Goal: Information Seeking & Learning: Learn about a topic

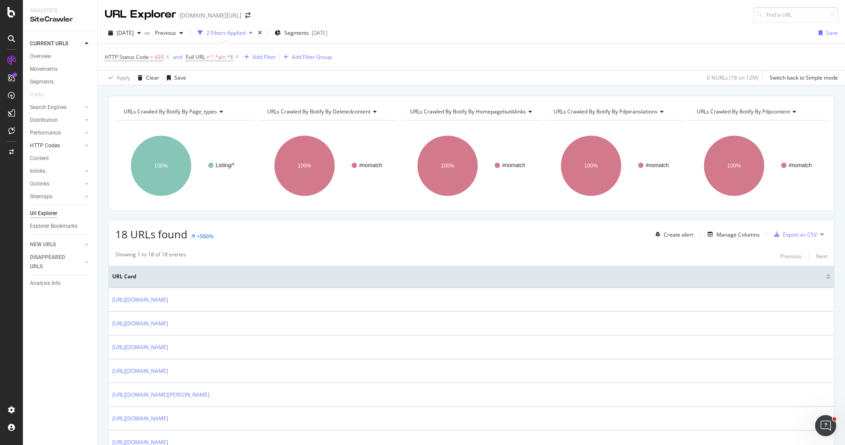
click at [66, 143] on link "HTTP Codes" at bounding box center [56, 145] width 52 height 9
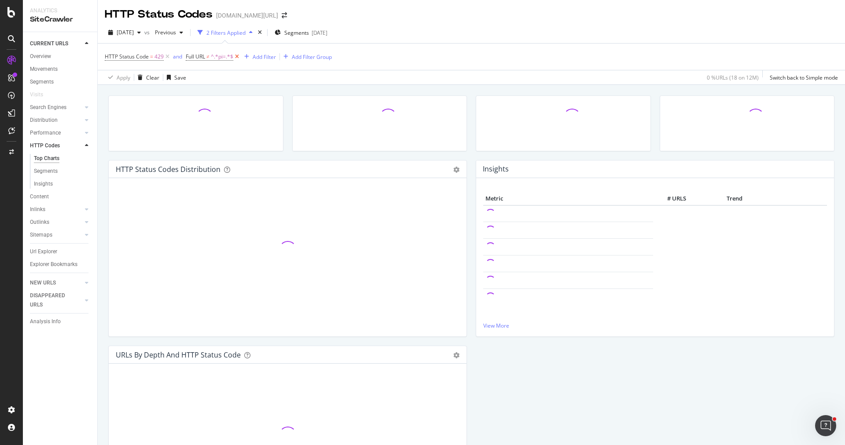
click at [235, 57] on icon at bounding box center [236, 56] width 7 height 9
click at [169, 56] on icon at bounding box center [167, 56] width 7 height 9
click at [61, 135] on link "Performance" at bounding box center [56, 133] width 52 height 9
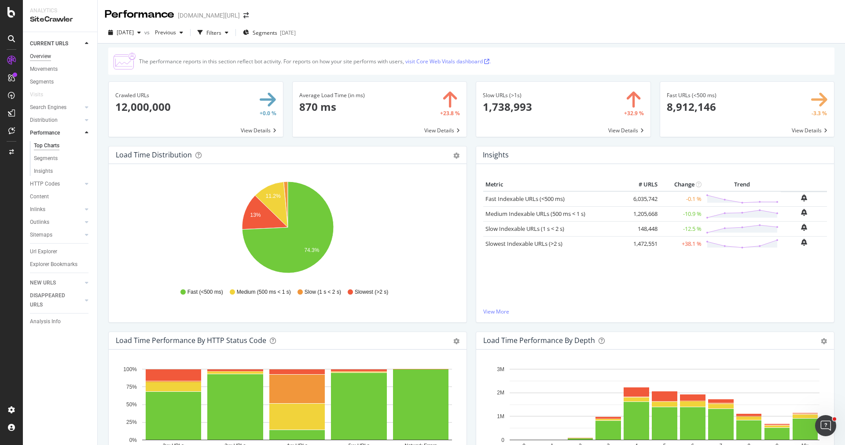
click at [48, 55] on div "Overview" at bounding box center [40, 56] width 21 height 9
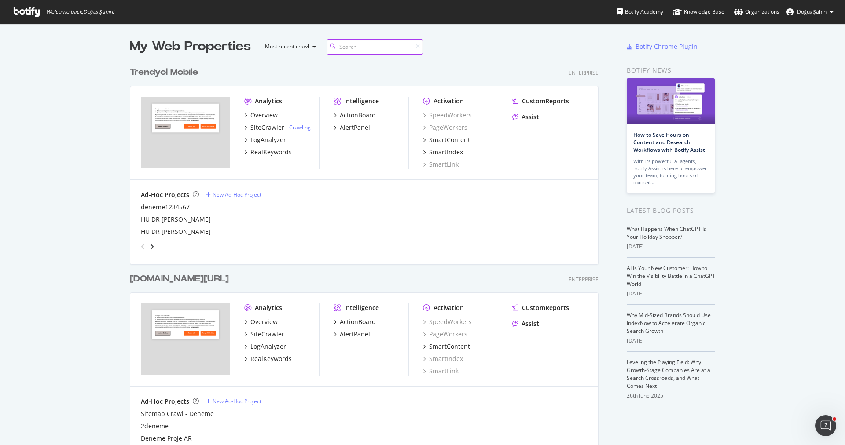
scroll to position [90, 0]
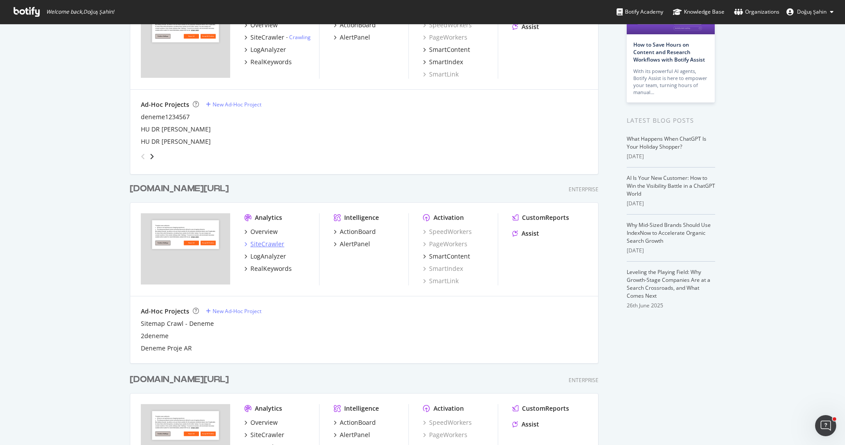
click at [262, 246] on div "SiteCrawler" at bounding box center [267, 244] width 34 height 9
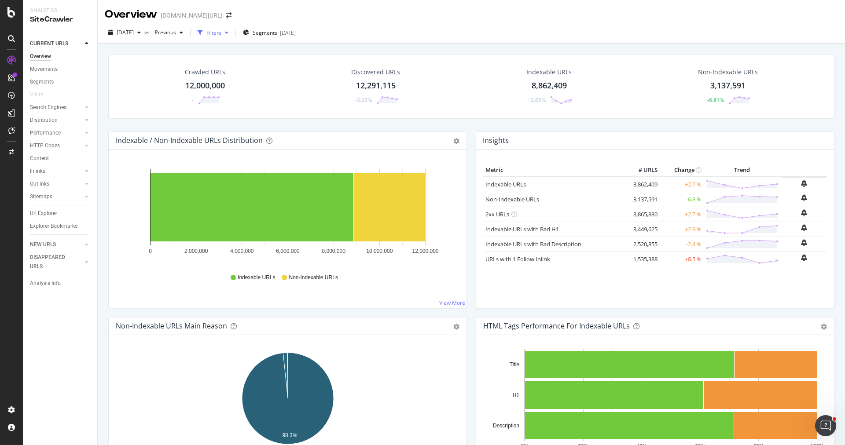
click at [221, 36] on div "Filters" at bounding box center [213, 32] width 15 height 7
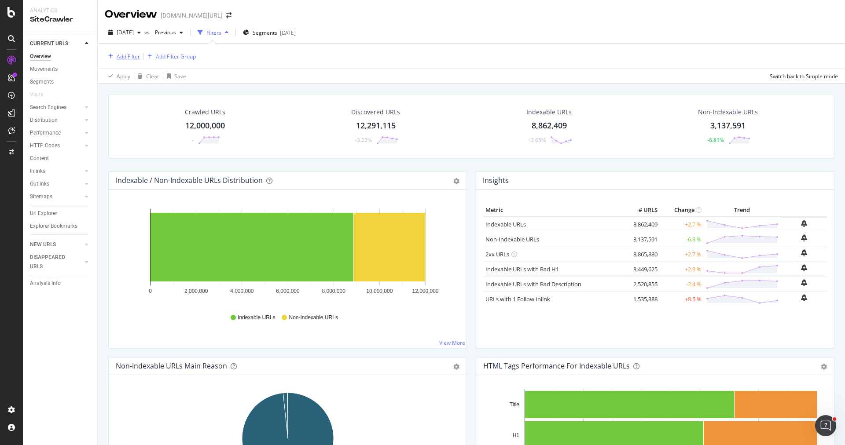
click at [128, 55] on div "Add Filter" at bounding box center [128, 56] width 23 height 7
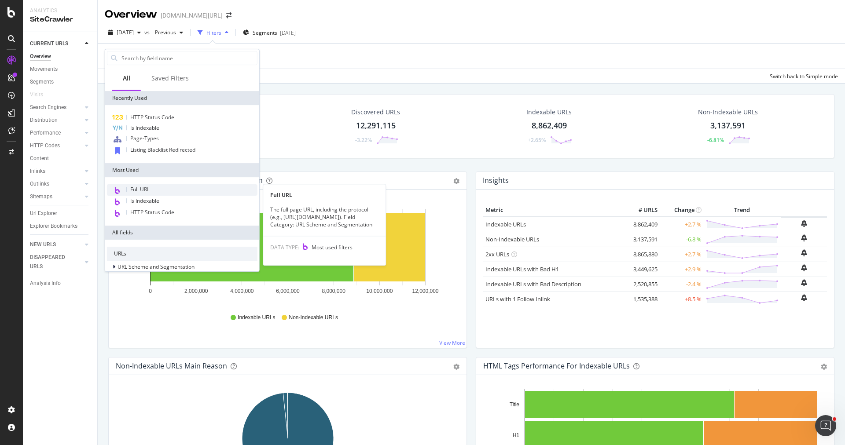
click at [141, 193] on div "Full URL" at bounding box center [182, 189] width 151 height 11
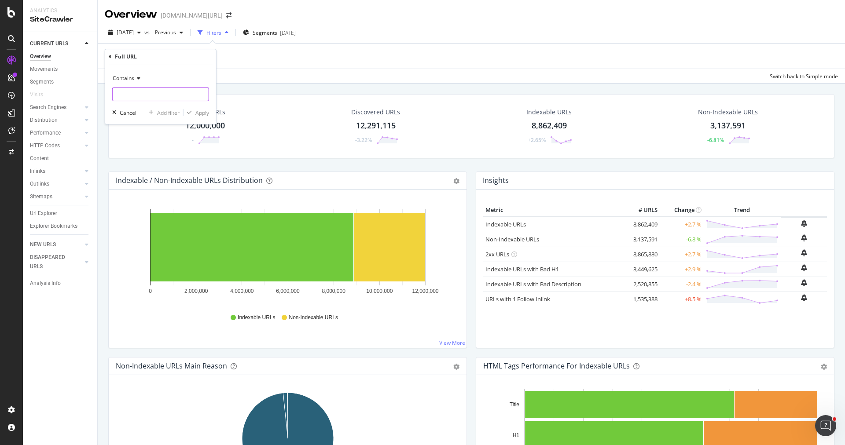
click at [136, 92] on input "text" at bounding box center [161, 94] width 96 height 14
click at [122, 78] on span "Contains" at bounding box center [124, 77] width 22 height 7
click at [147, 171] on div "Doesn't contain" at bounding box center [161, 176] width 94 height 11
click at [167, 93] on input "text" at bounding box center [161, 94] width 96 height 14
type input "pi="
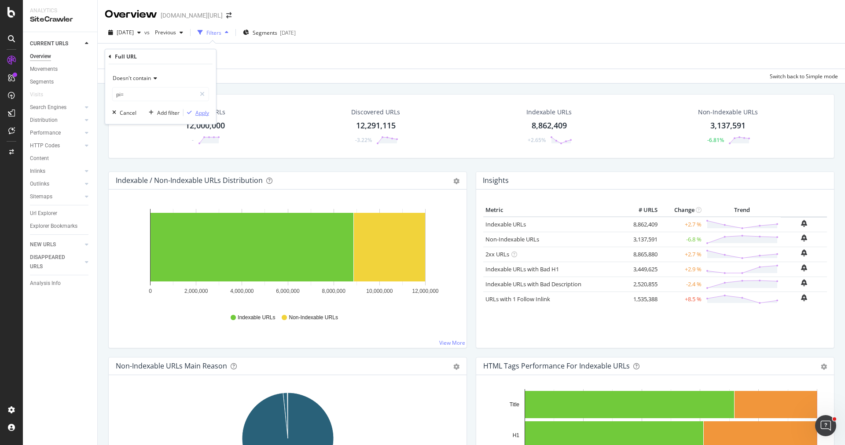
click at [196, 111] on div "Apply" at bounding box center [202, 112] width 14 height 7
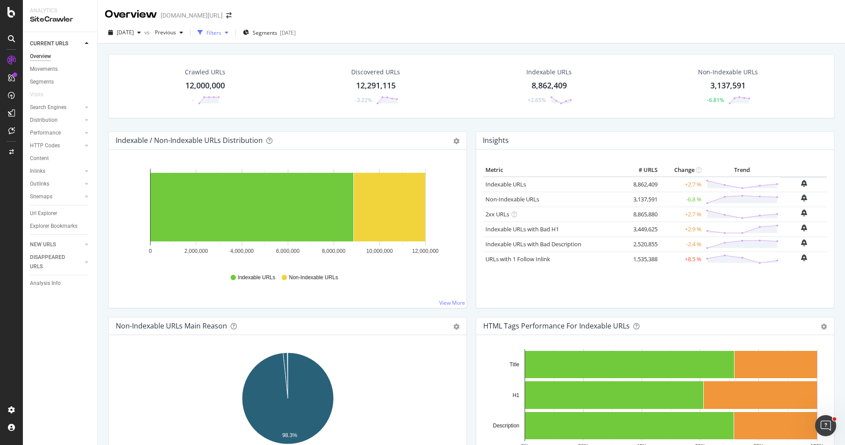
click at [221, 32] on div "Filters" at bounding box center [213, 32] width 15 height 7
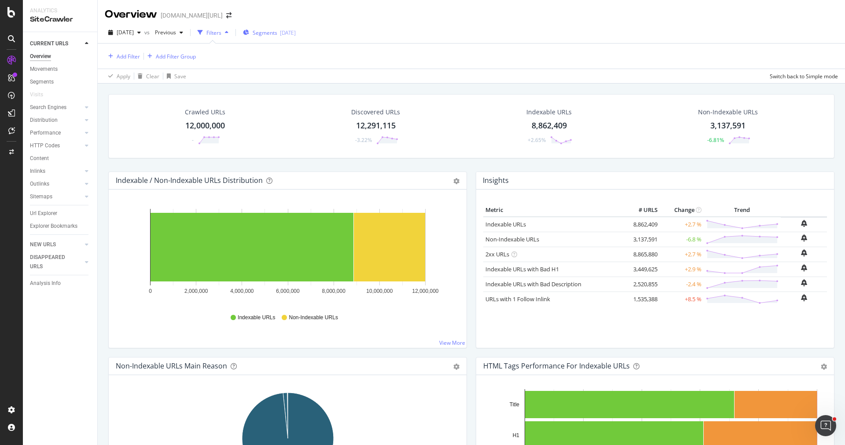
click at [277, 33] on span "Segments" at bounding box center [265, 32] width 25 height 7
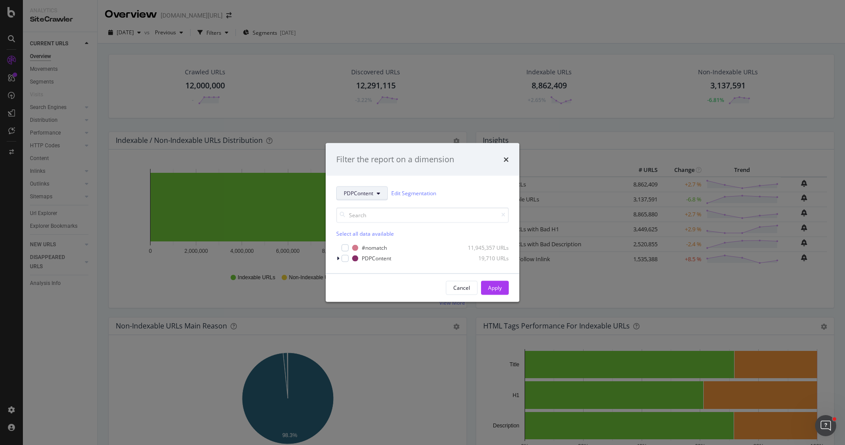
click at [363, 200] on button "PDPContent" at bounding box center [361, 193] width 51 height 14
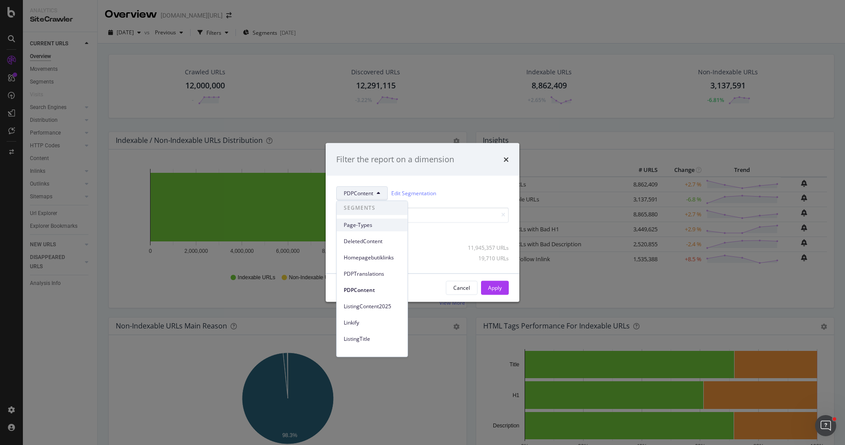
click at [370, 223] on span "Page-Types" at bounding box center [372, 225] width 57 height 8
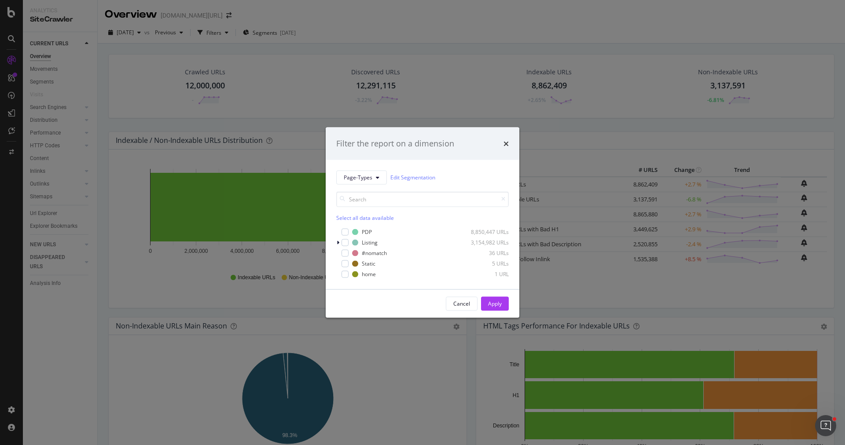
click at [265, 115] on div "Filter the report on a dimension Page-Types Edit Segmentation Select all data a…" at bounding box center [422, 222] width 845 height 445
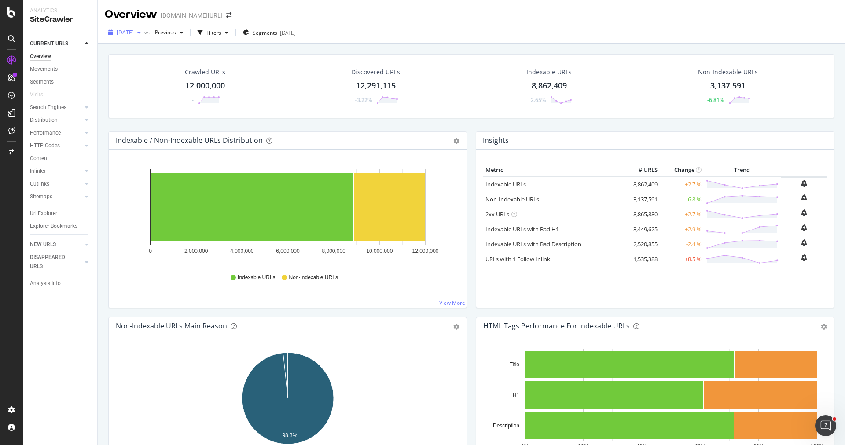
click at [134, 36] on span "[DATE]" at bounding box center [125, 32] width 17 height 7
click at [154, 77] on div "[DATE]" at bounding box center [139, 81] width 44 height 8
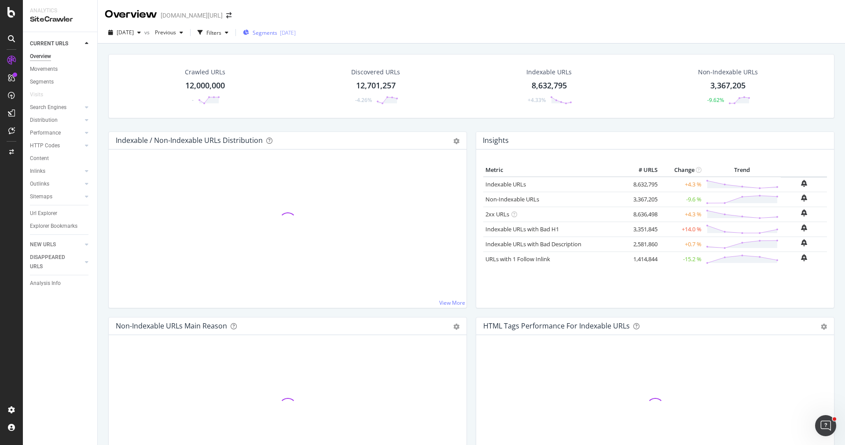
click at [260, 35] on button "Segments [DATE]" at bounding box center [269, 33] width 60 height 14
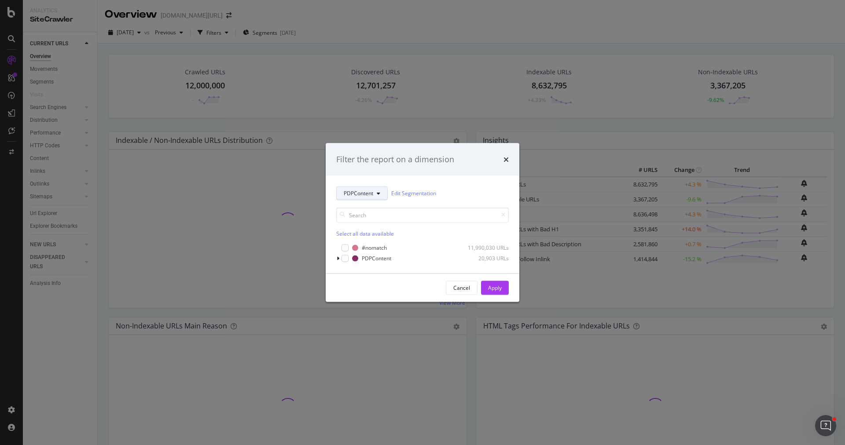
click at [339, 198] on button "PDPContent" at bounding box center [361, 193] width 51 height 14
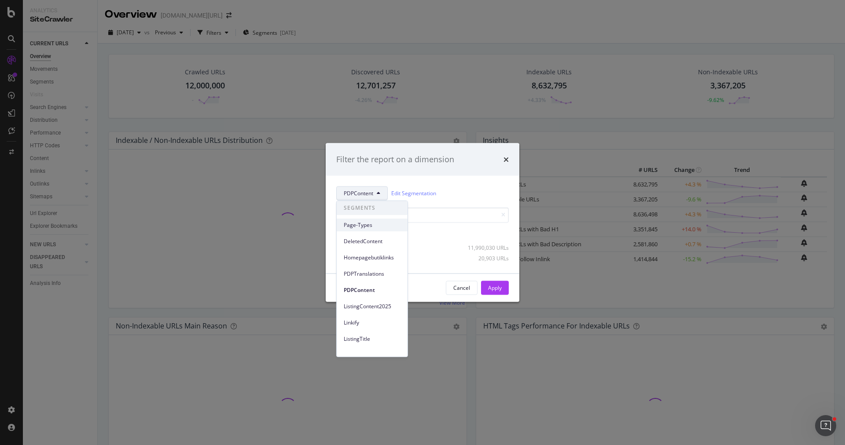
click at [359, 230] on div "Page-Types" at bounding box center [372, 225] width 71 height 13
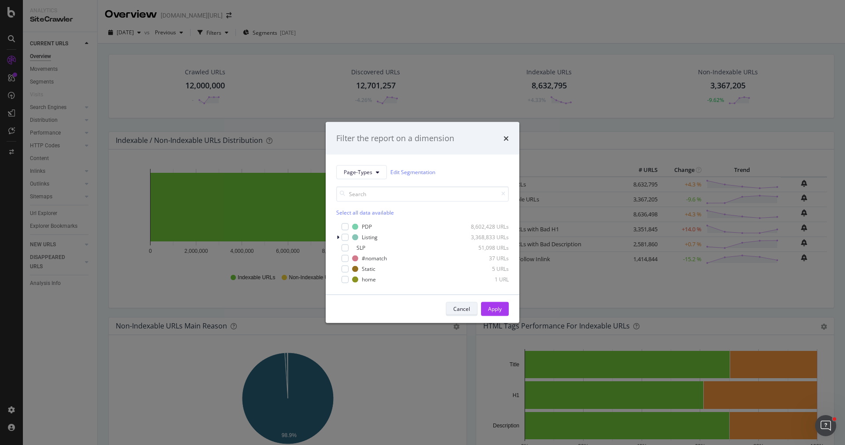
click at [454, 305] on div "Cancel" at bounding box center [461, 309] width 17 height 12
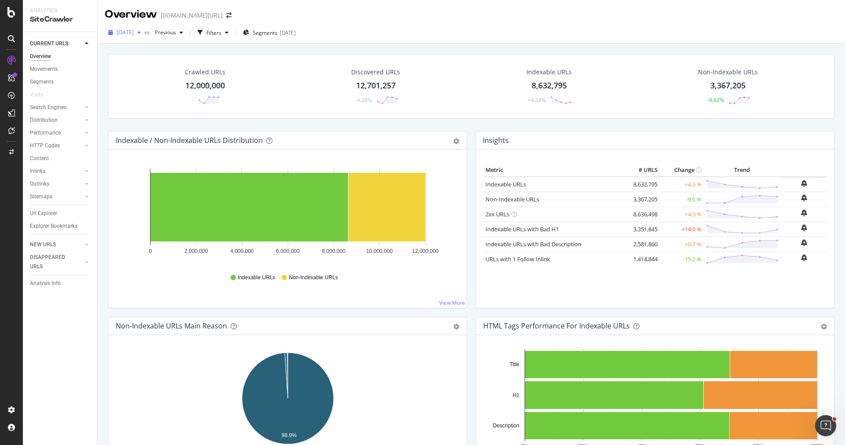
click at [144, 37] on div "[DATE]" at bounding box center [125, 32] width 40 height 13
click at [167, 64] on div "12.0M URLs" at bounding box center [181, 64] width 29 height 8
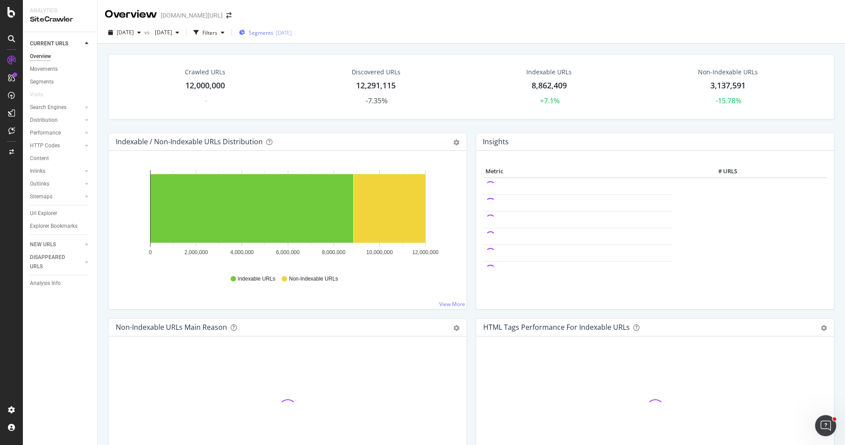
click at [284, 34] on div "Segments [DATE]" at bounding box center [265, 32] width 53 height 7
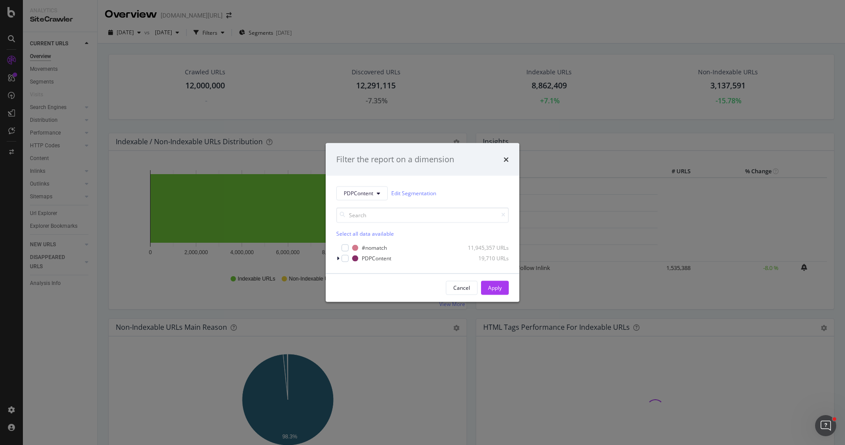
click at [371, 200] on div "PDPContent Edit Segmentation Select all data available #nomatch 11,945,357 URLs…" at bounding box center [422, 224] width 173 height 77
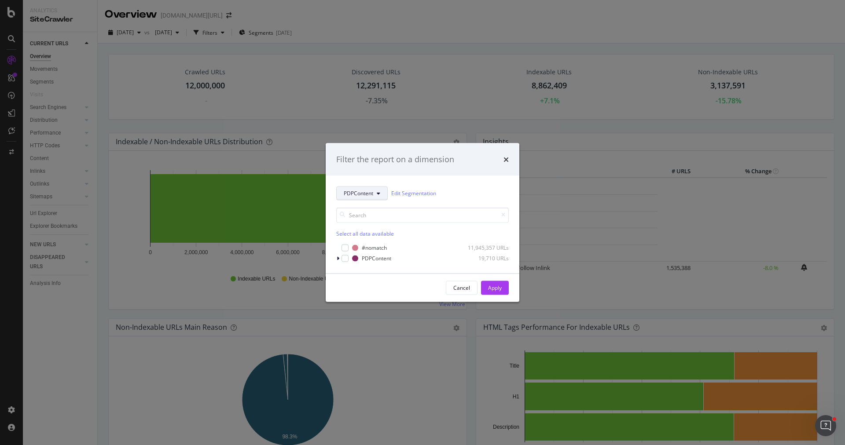
click at [369, 197] on span "PDPContent" at bounding box center [358, 193] width 29 height 7
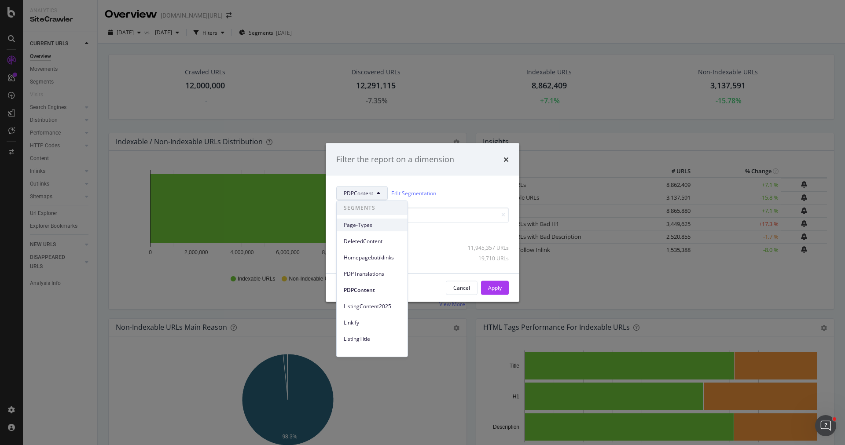
click at [377, 220] on div "Page-Types" at bounding box center [372, 225] width 71 height 13
